Goal: Information Seeking & Learning: Learn about a topic

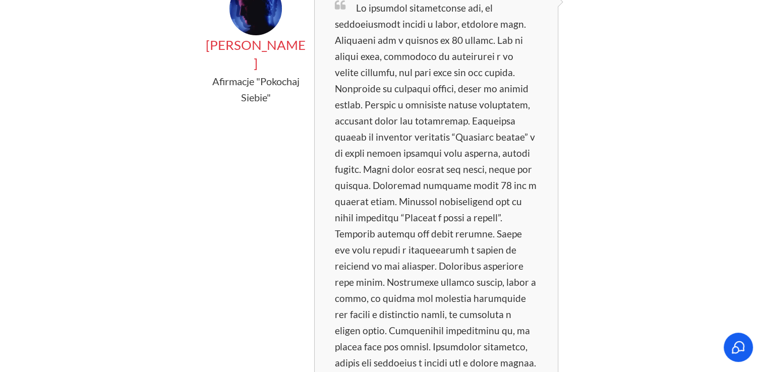
scroll to position [26, 0]
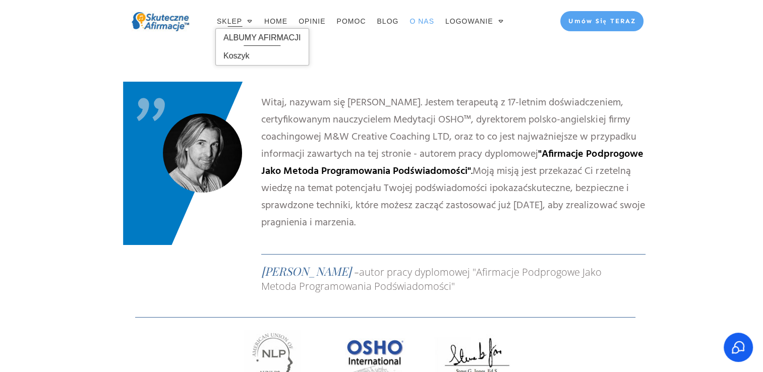
click at [248, 39] on span "ALBUMY AFIRMACJI" at bounding box center [262, 38] width 78 height 16
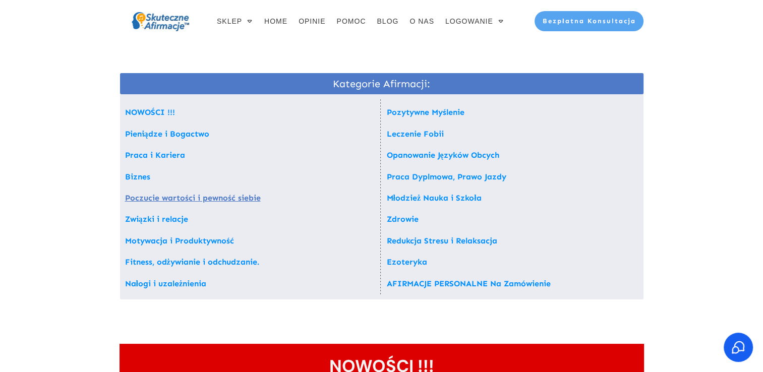
click at [192, 198] on link "Poczucie wartości i pewność siebie" at bounding box center [193, 198] width 136 height 10
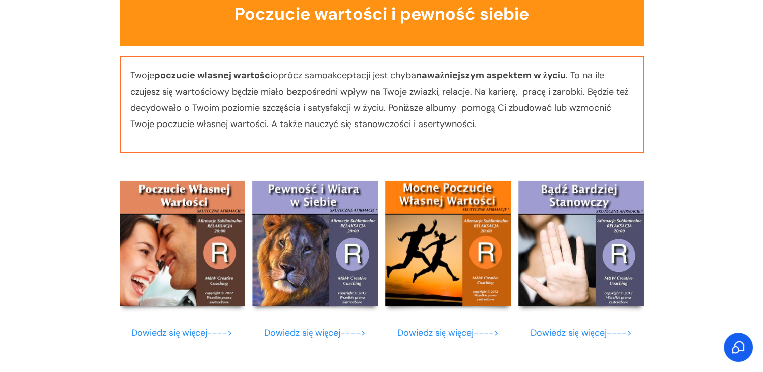
click at [178, 330] on link "Dowiedz się więcej---->" at bounding box center [181, 333] width 101 height 12
